Goal: Task Accomplishment & Management: Manage account settings

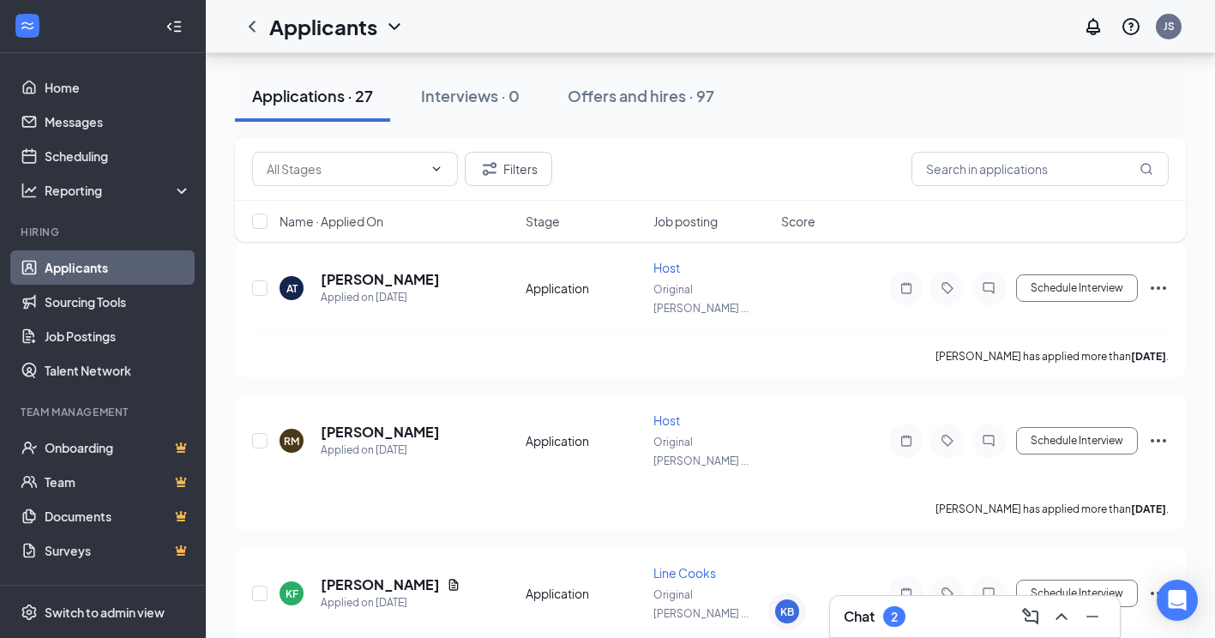
scroll to position [3309, 0]
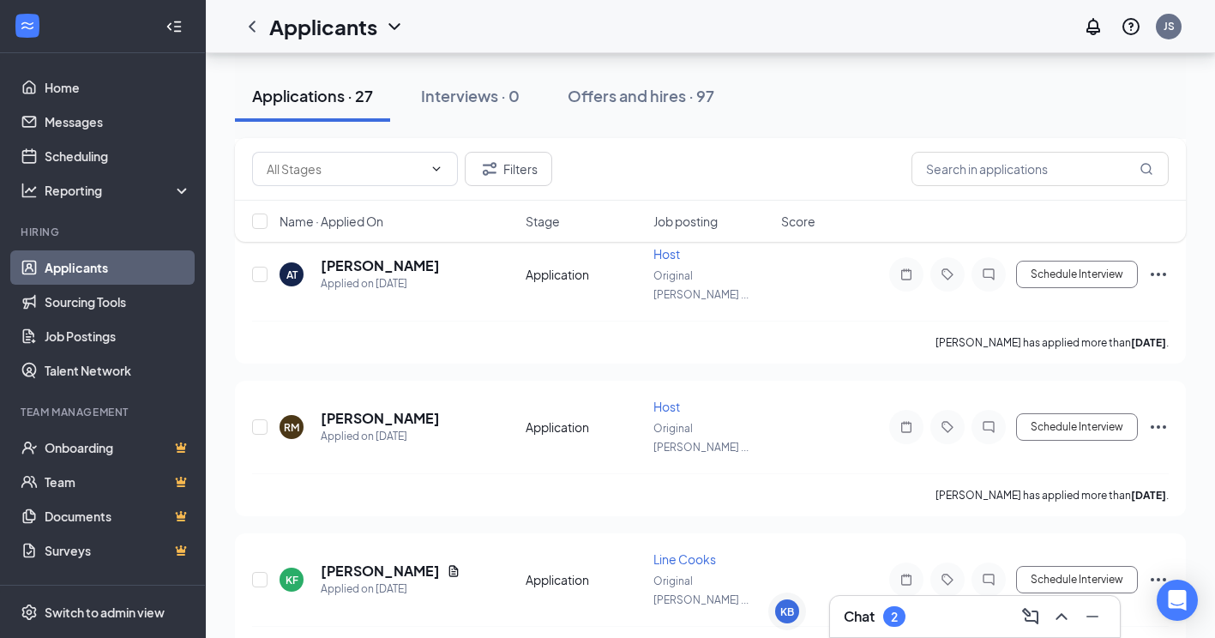
click at [928, 616] on div "Chat 2" at bounding box center [975, 616] width 262 height 27
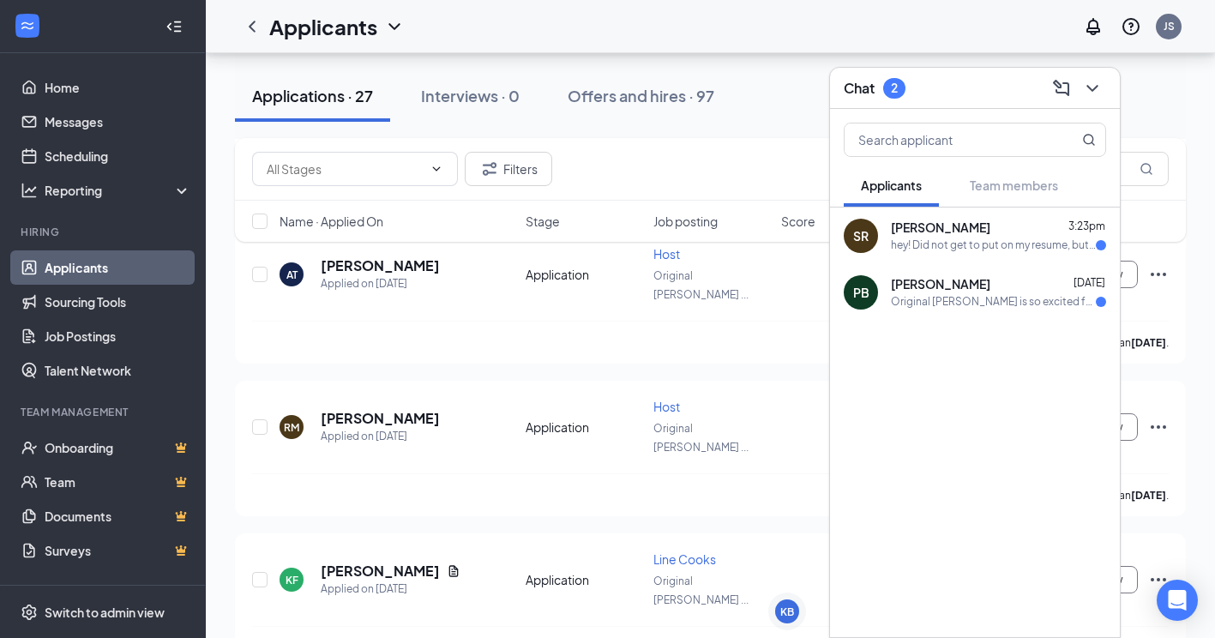
click at [953, 241] on div "hey! Did not get to put on my resume, but from [DATE] - [DATE], I was employed …" at bounding box center [993, 245] width 205 height 15
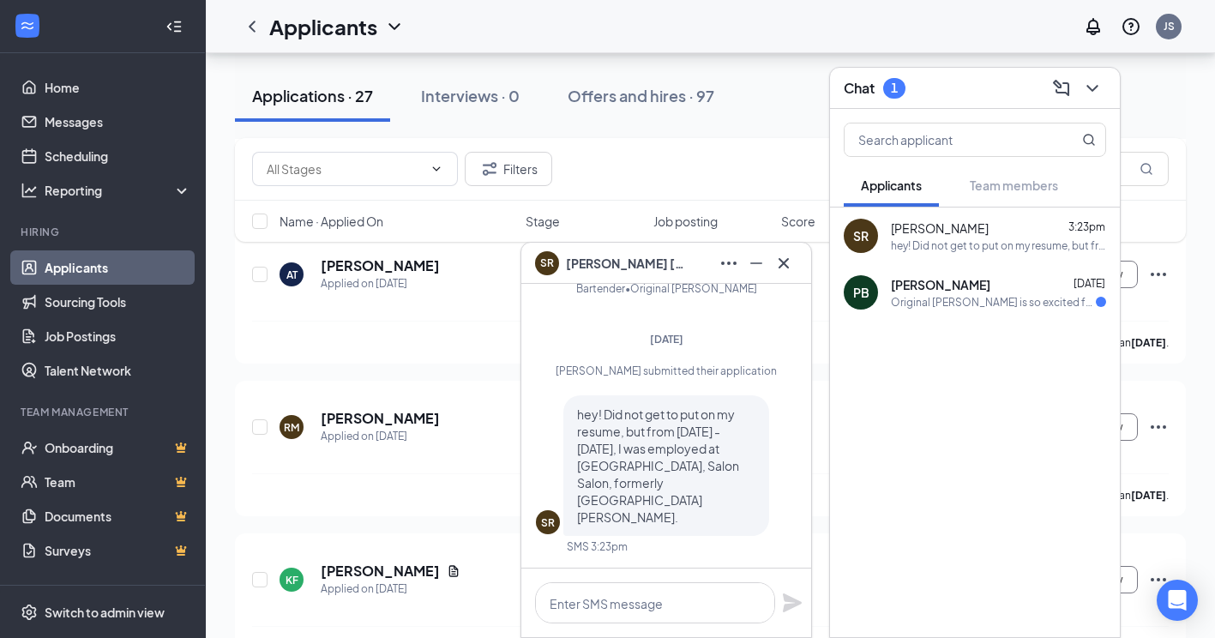
click at [943, 309] on div "Original [PERSON_NAME] is so excited for you to join our team! Do you know anyo…" at bounding box center [993, 302] width 205 height 15
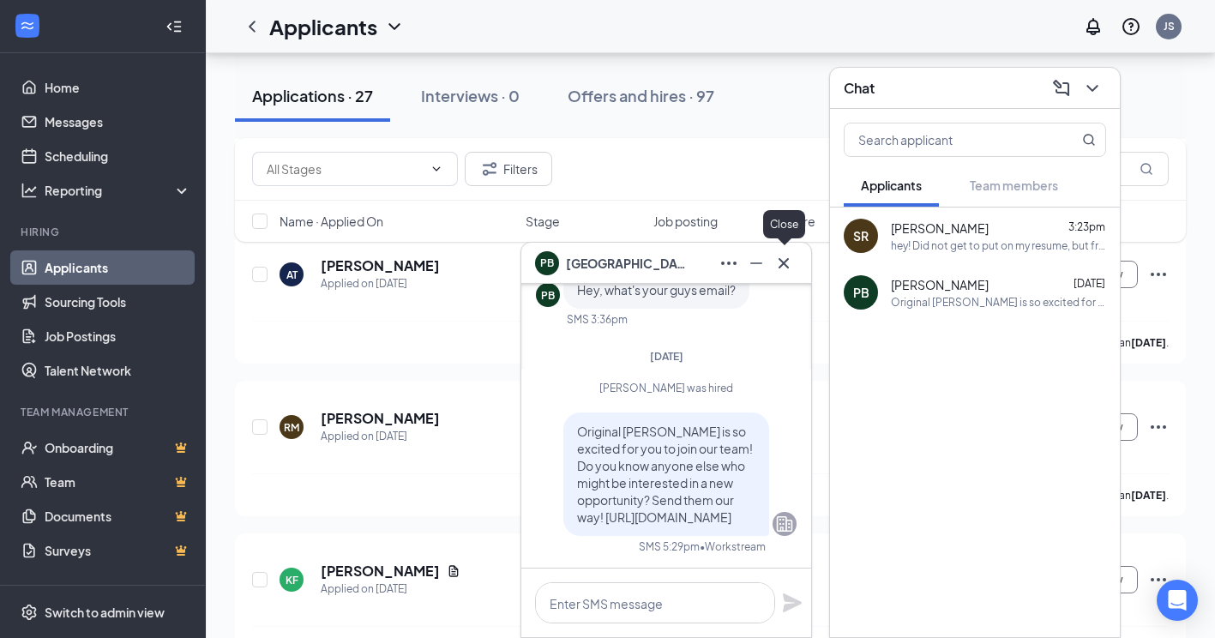
click at [787, 260] on icon "Cross" at bounding box center [784, 262] width 10 height 10
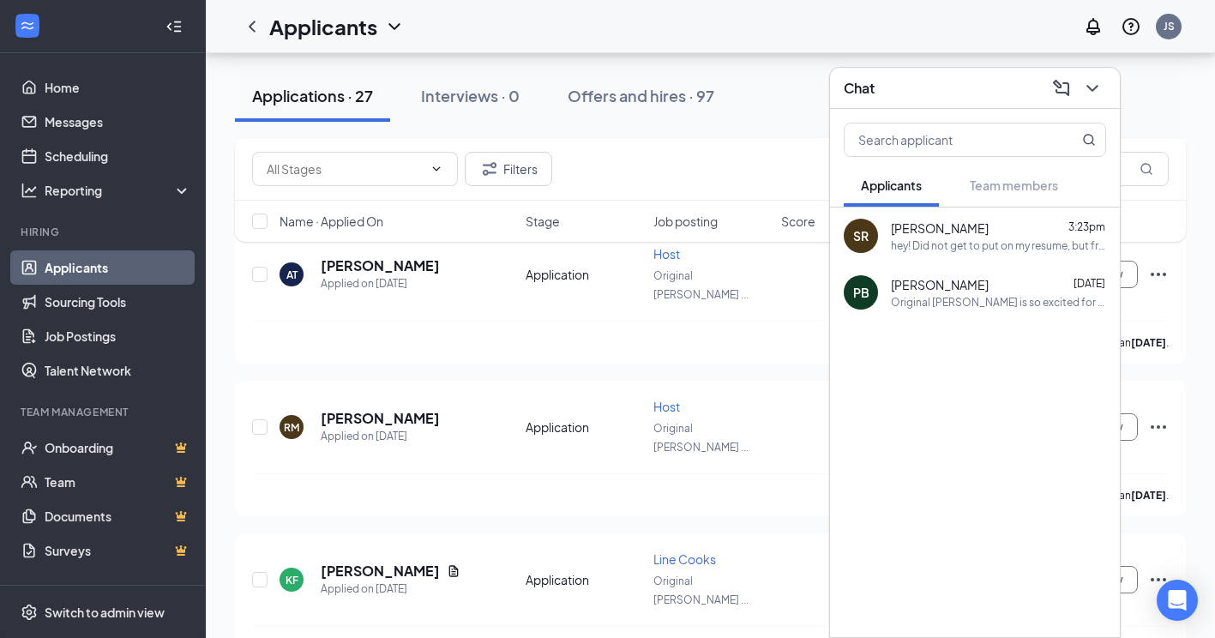
click at [699, 175] on div "Filters" at bounding box center [710, 169] width 917 height 34
click at [706, 154] on div "Filters" at bounding box center [710, 169] width 917 height 34
click at [1097, 94] on icon "ChevronDown" at bounding box center [1092, 88] width 21 height 21
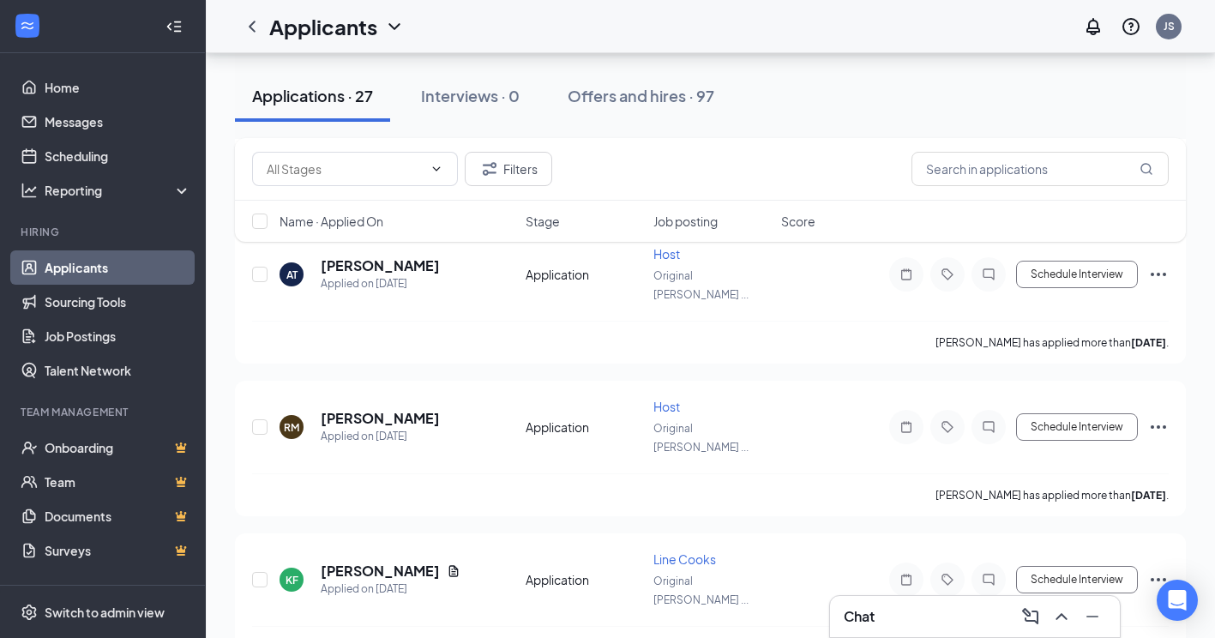
click at [745, 150] on div "Filters" at bounding box center [710, 169] width 951 height 63
drag, startPoint x: 731, startPoint y: 157, endPoint x: 777, endPoint y: 177, distance: 50.3
click at [777, 177] on div "Filters" at bounding box center [710, 169] width 917 height 34
click at [688, 102] on div "Offers and hires · 97" at bounding box center [641, 95] width 147 height 21
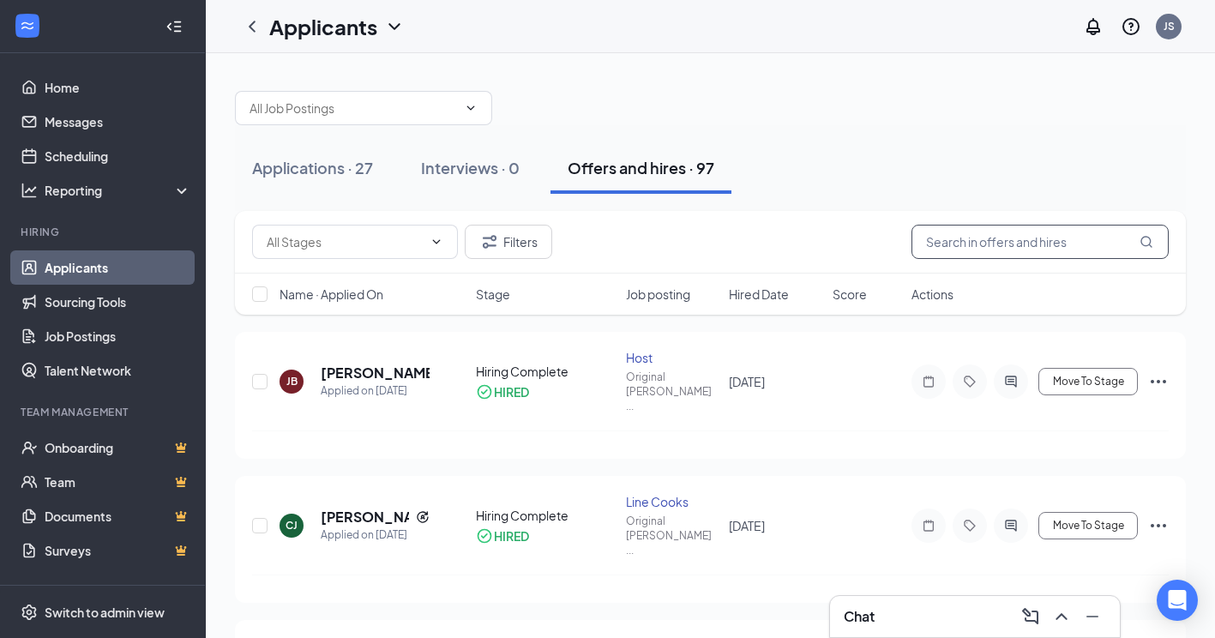
click at [1016, 251] on input "text" at bounding box center [1040, 242] width 257 height 34
type input "[PERSON_NAME]"
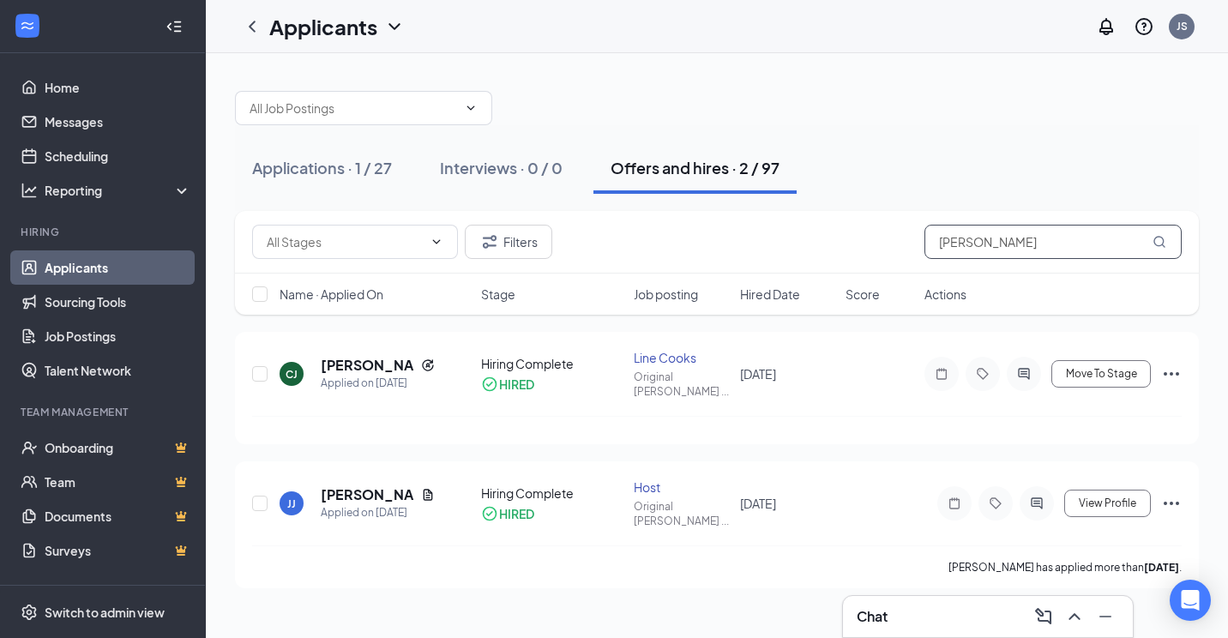
drag, startPoint x: 1103, startPoint y: 244, endPoint x: 821, endPoint y: 264, distance: 282.0
click at [821, 264] on div "Filters [PERSON_NAME]" at bounding box center [717, 242] width 964 height 63
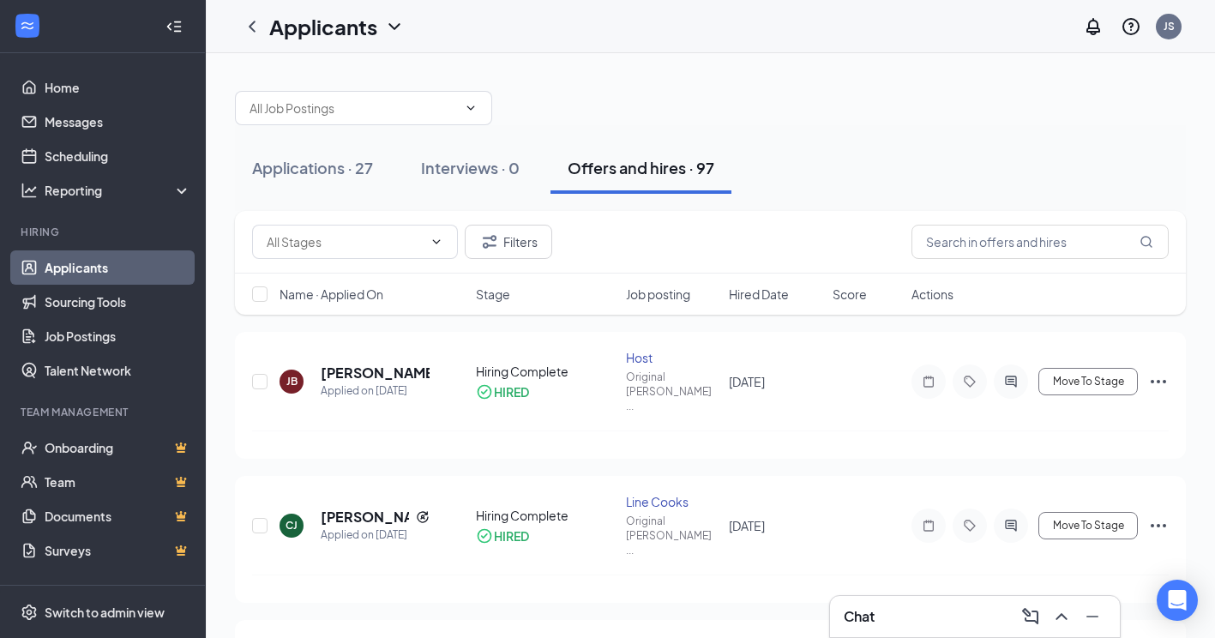
click at [802, 117] on div at bounding box center [710, 99] width 951 height 51
click at [386, 253] on span at bounding box center [355, 242] width 206 height 34
click at [109, 69] on ul "Home Messages Scheduling Reporting Hiring Applicants Sourcing Tools Job Posting…" at bounding box center [102, 352] width 205 height 599
click at [106, 75] on link "Home" at bounding box center [118, 87] width 147 height 34
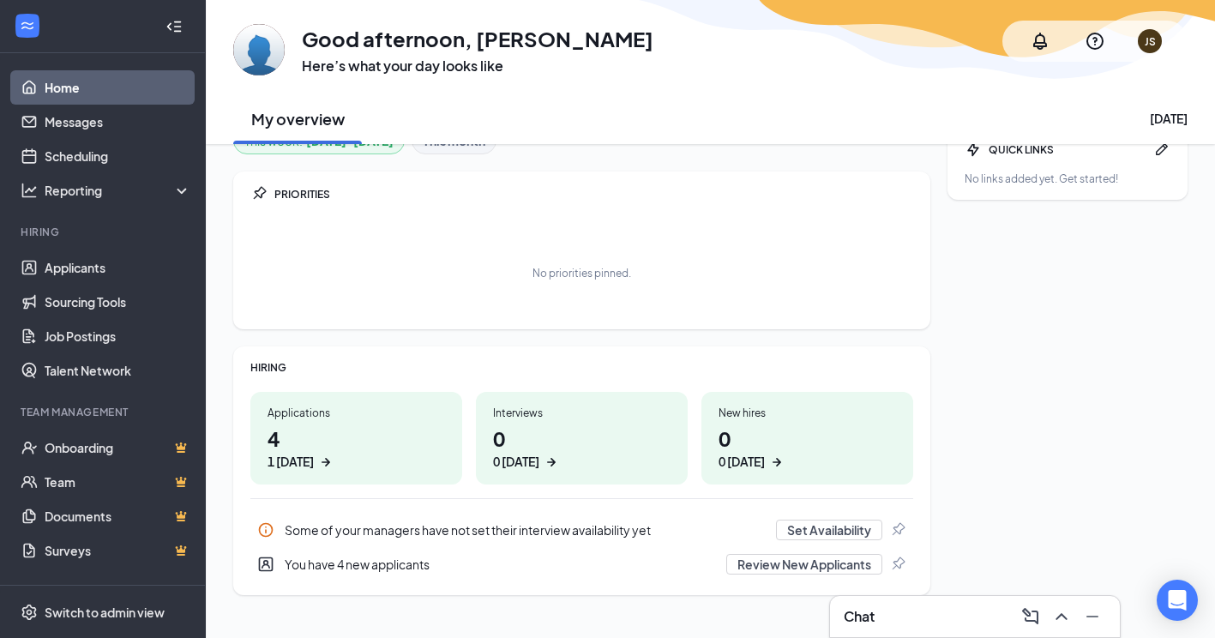
scroll to position [57, 0]
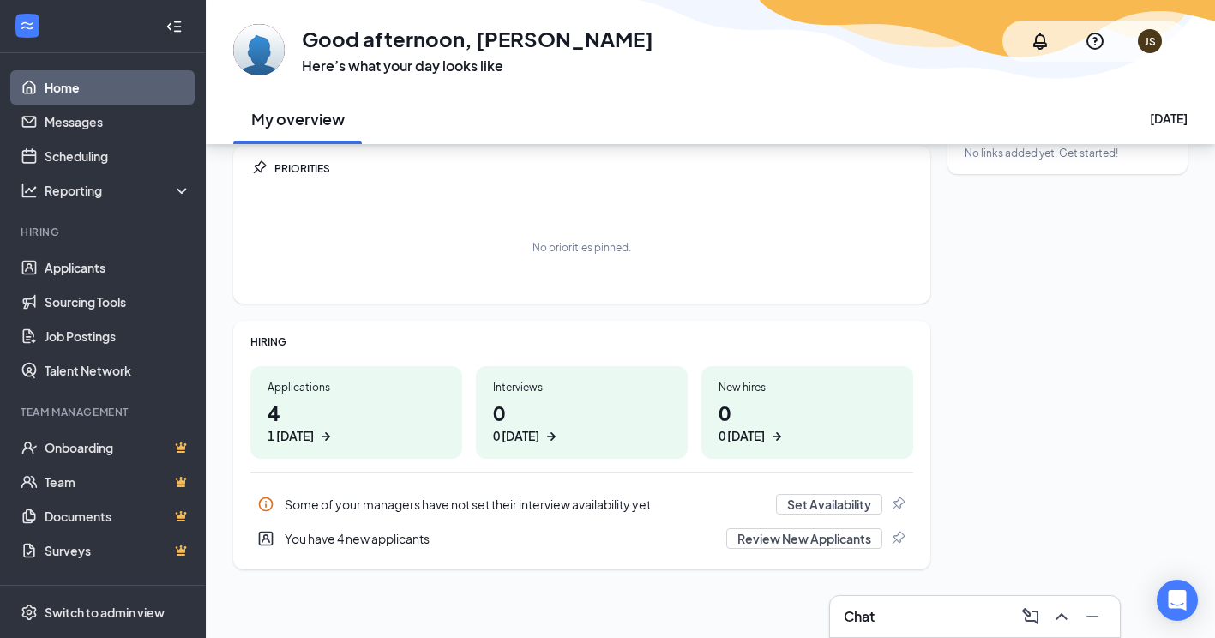
click at [396, 535] on div "You have 4 new applicants" at bounding box center [500, 538] width 431 height 17
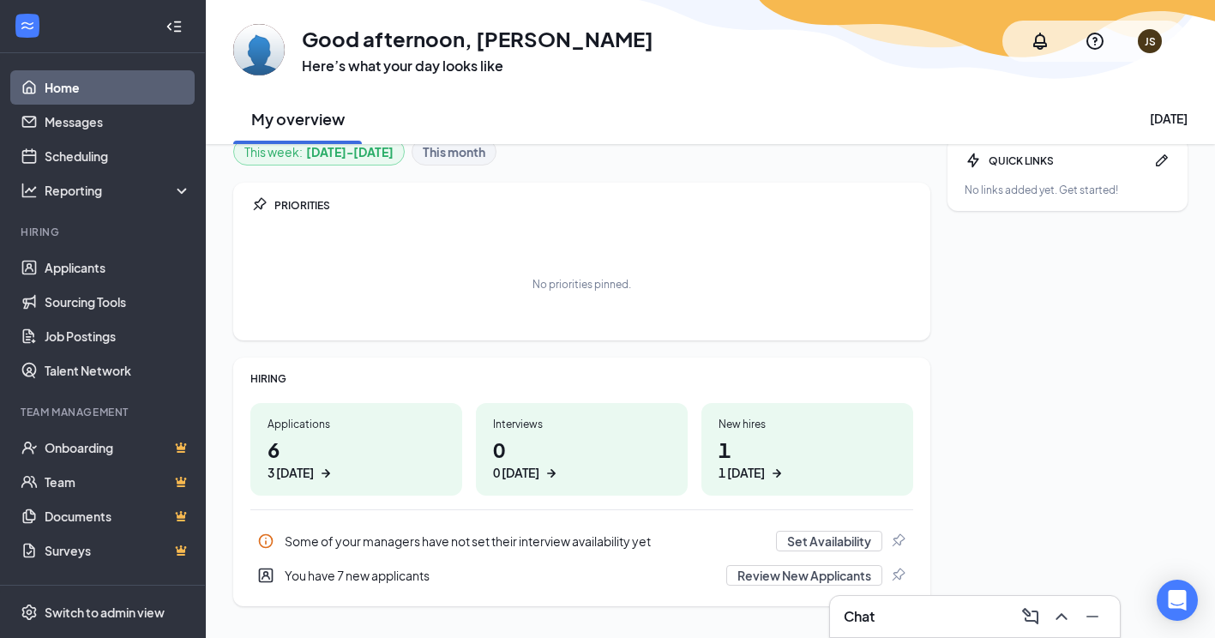
scroll to position [0, 0]
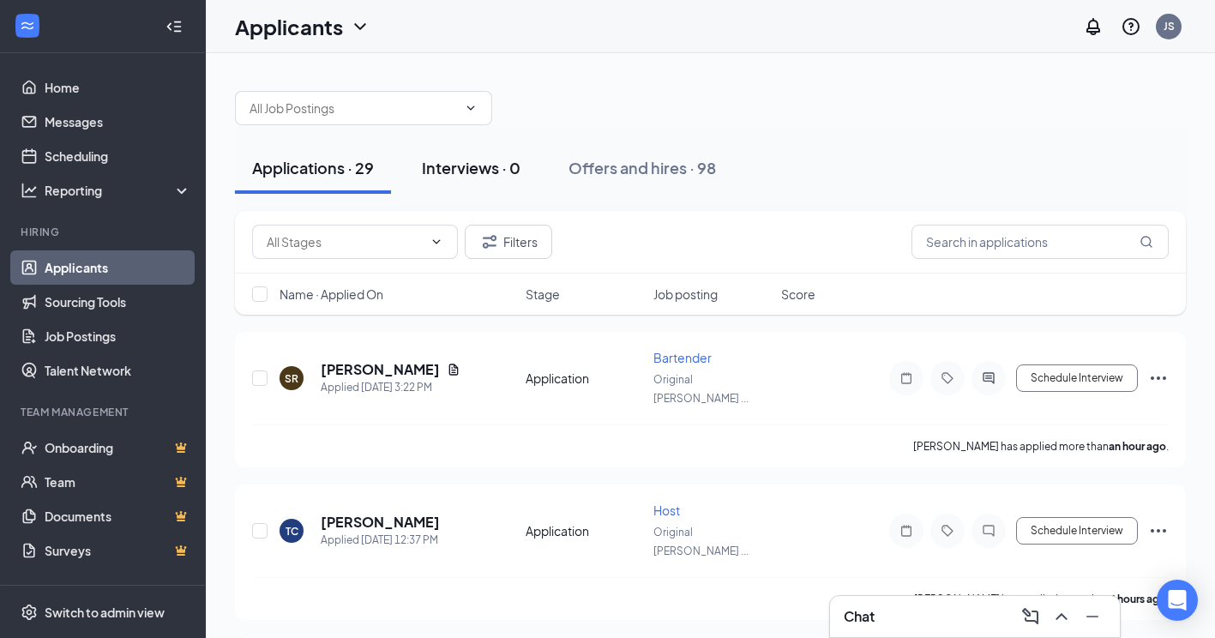
click at [466, 150] on button "Interviews · 0" at bounding box center [471, 167] width 133 height 51
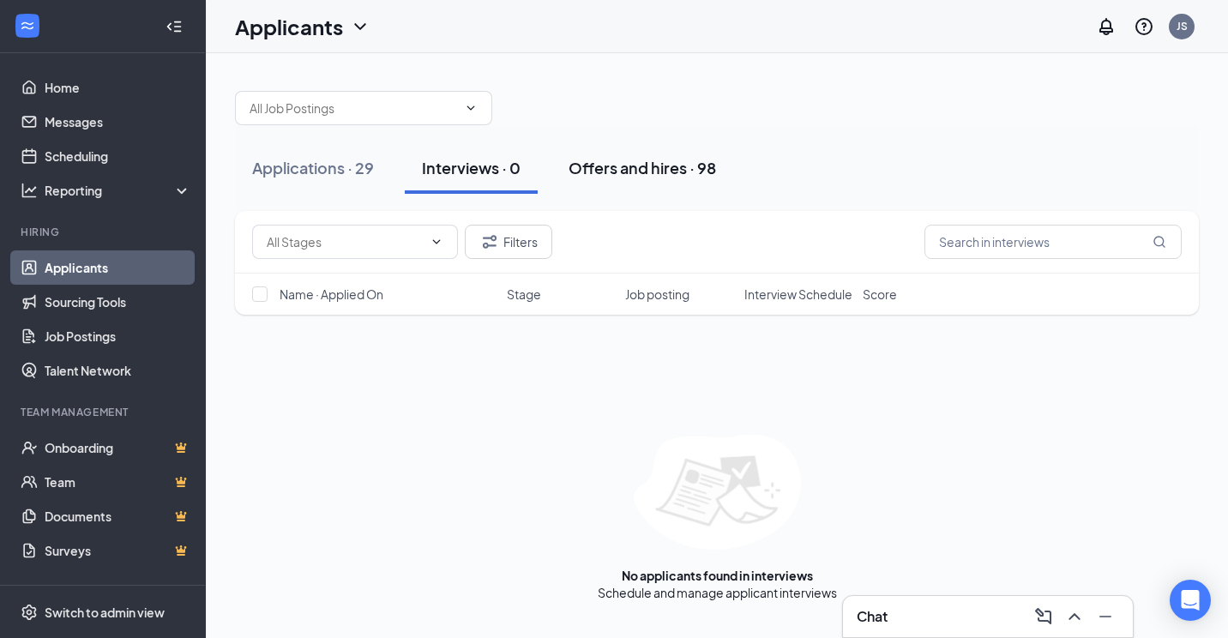
click at [658, 165] on div "Offers and hires · 98" at bounding box center [642, 167] width 147 height 21
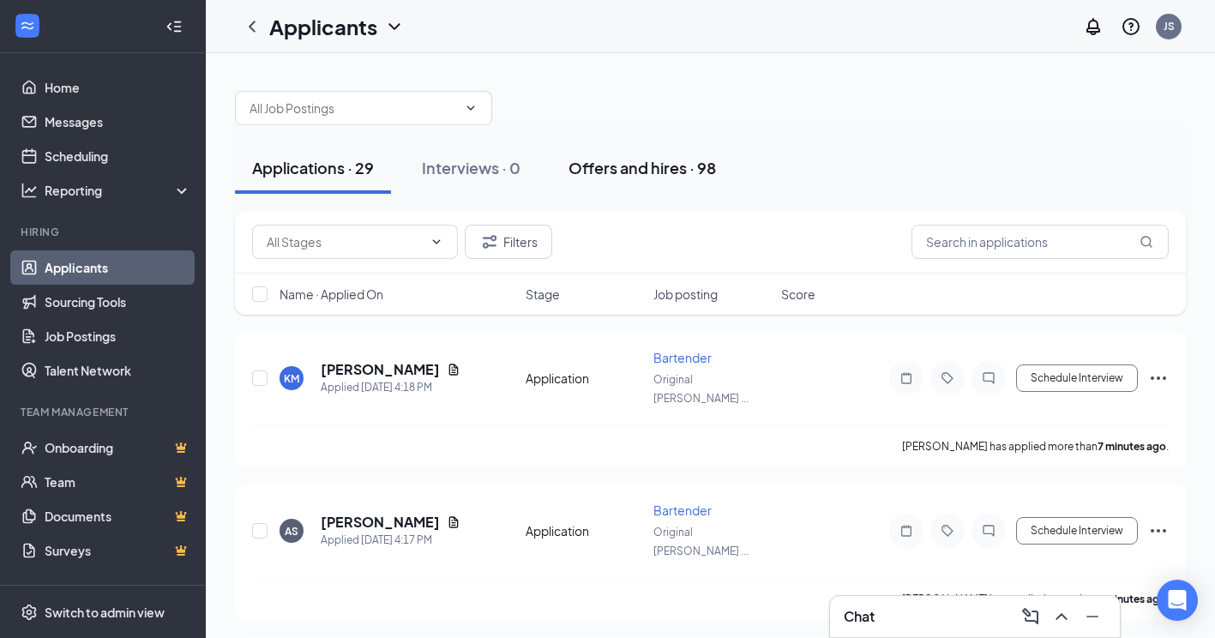
click at [607, 170] on div "Offers and hires · 98" at bounding box center [642, 167] width 147 height 21
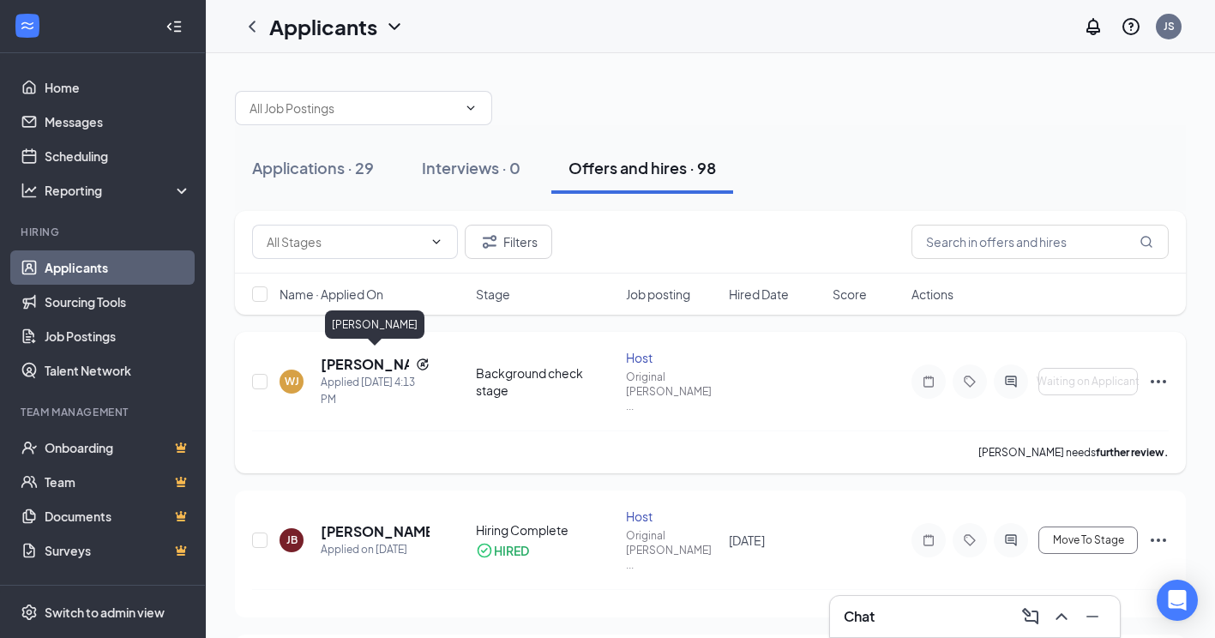
click at [344, 355] on h5 "[PERSON_NAME]" at bounding box center [365, 364] width 88 height 19
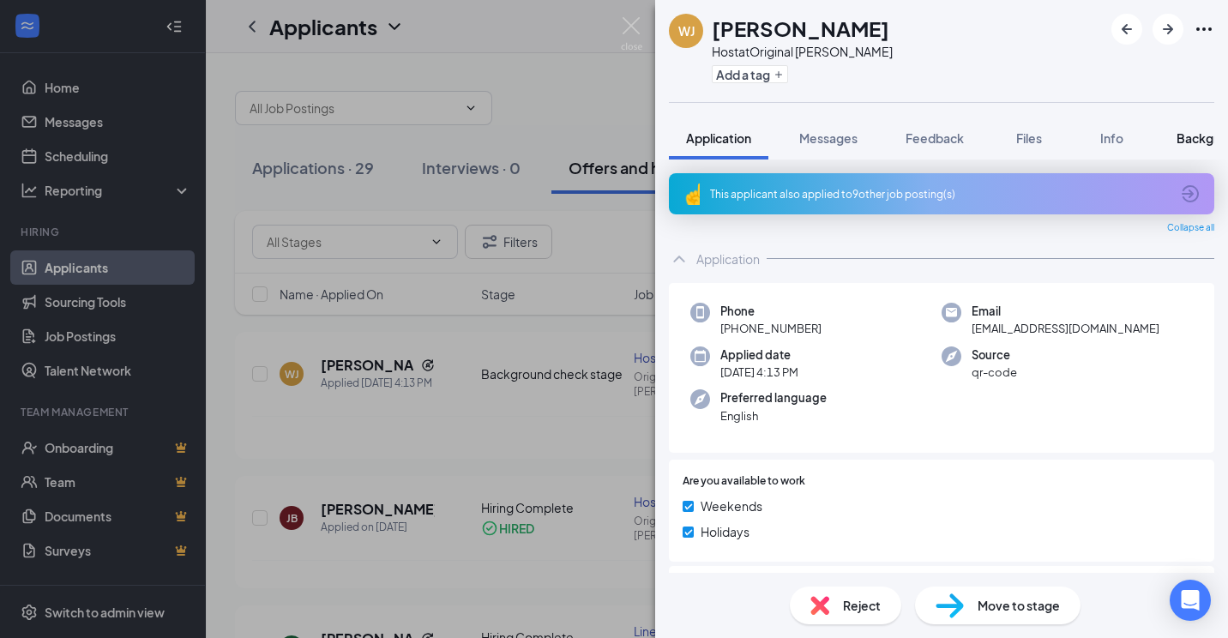
click at [1197, 135] on span "Background" at bounding box center [1212, 137] width 70 height 15
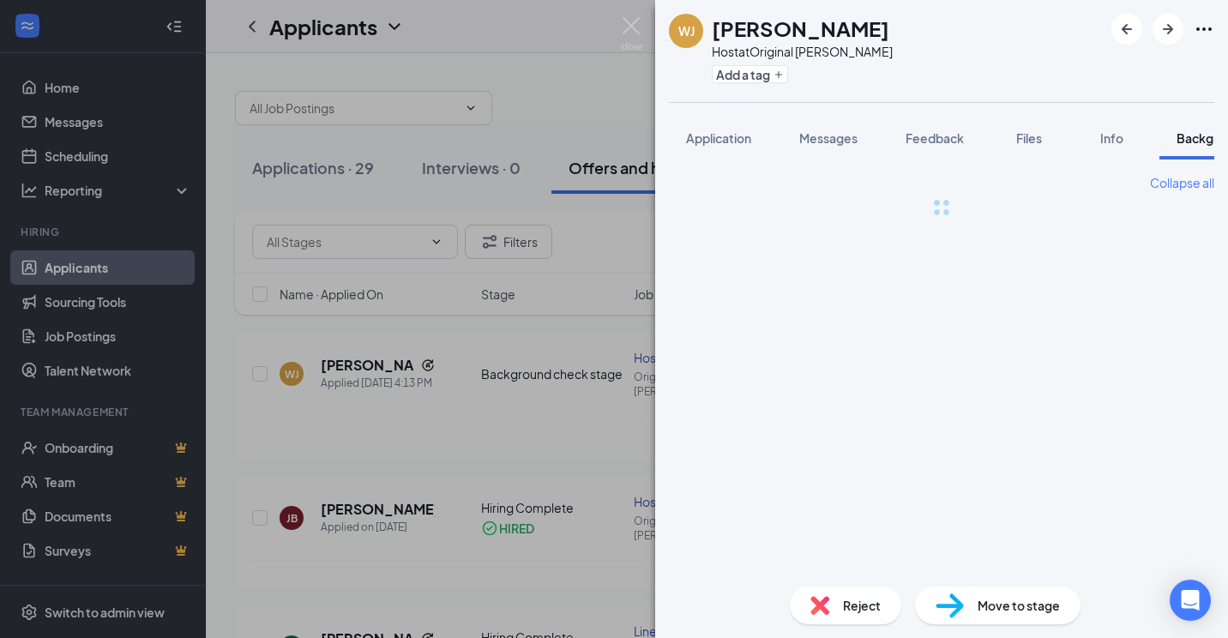
scroll to position [0, 53]
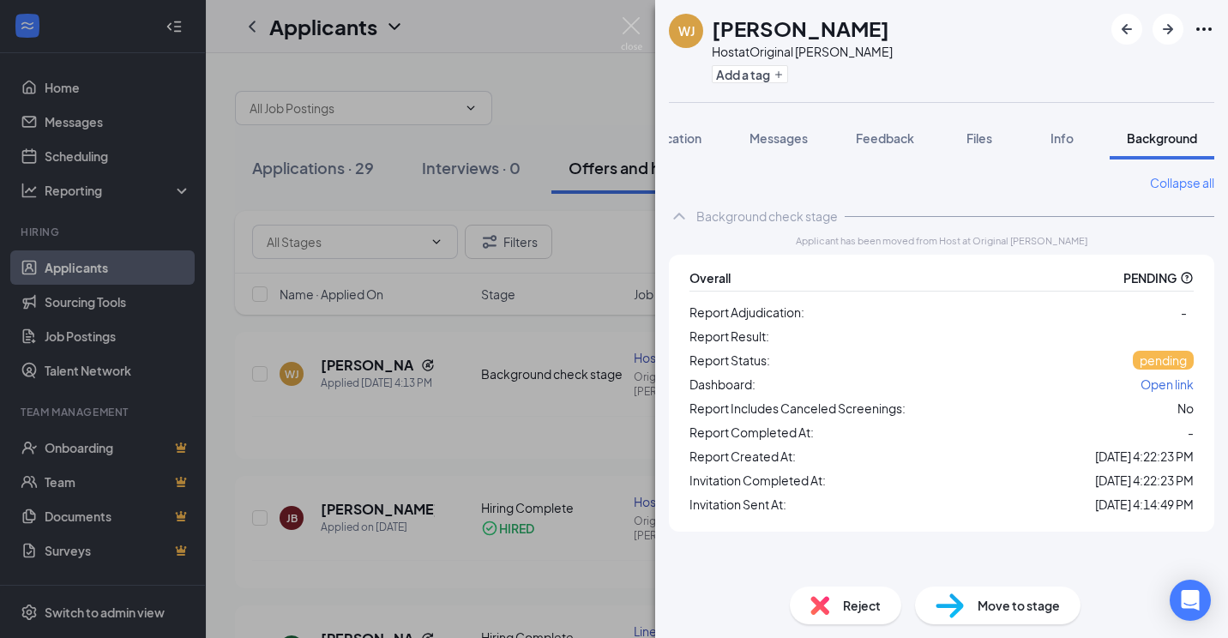
click at [629, 15] on div "WJ [PERSON_NAME] Host at Original [PERSON_NAME] Add a tag Application Messages …" at bounding box center [614, 319] width 1228 height 638
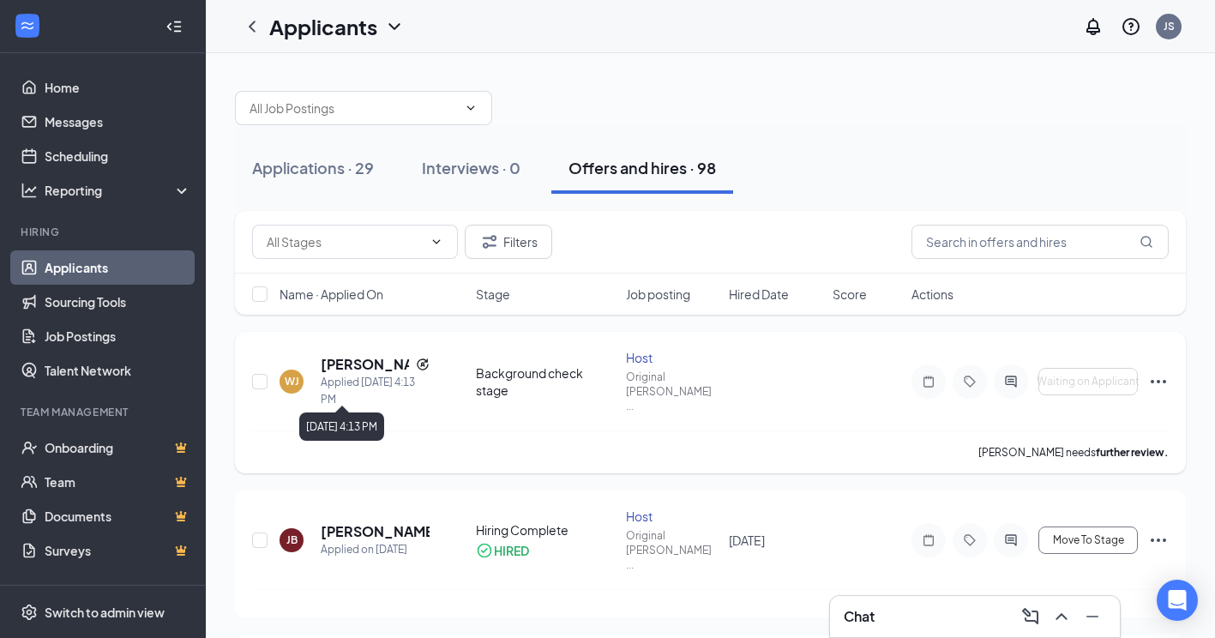
click at [406, 379] on div "Applied Today 4:13 PM" at bounding box center [375, 391] width 109 height 34
click at [338, 359] on h5 "Willie Jackson" at bounding box center [365, 364] width 88 height 19
